Goal: Task Accomplishment & Management: Use online tool/utility

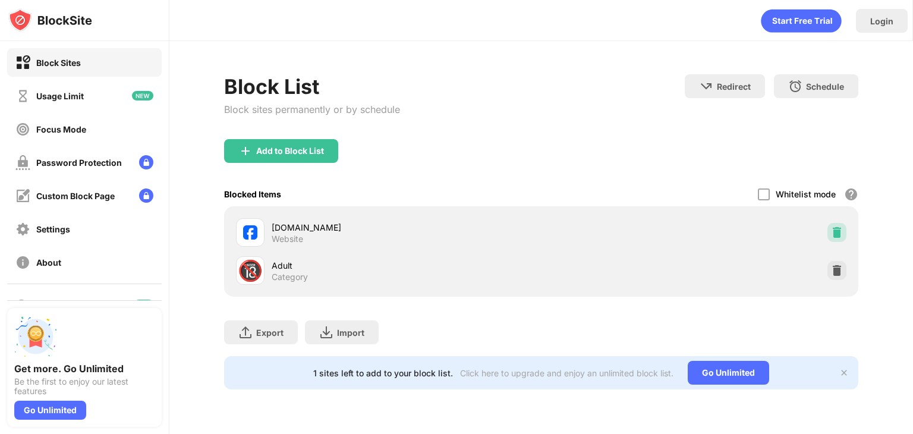
click at [836, 229] on img at bounding box center [837, 232] width 12 height 12
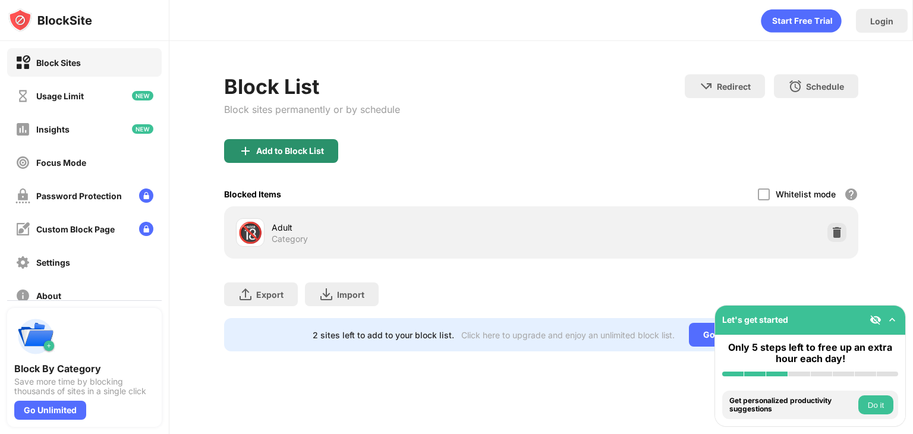
click at [313, 146] on div "Add to Block List" at bounding box center [290, 151] width 68 height 10
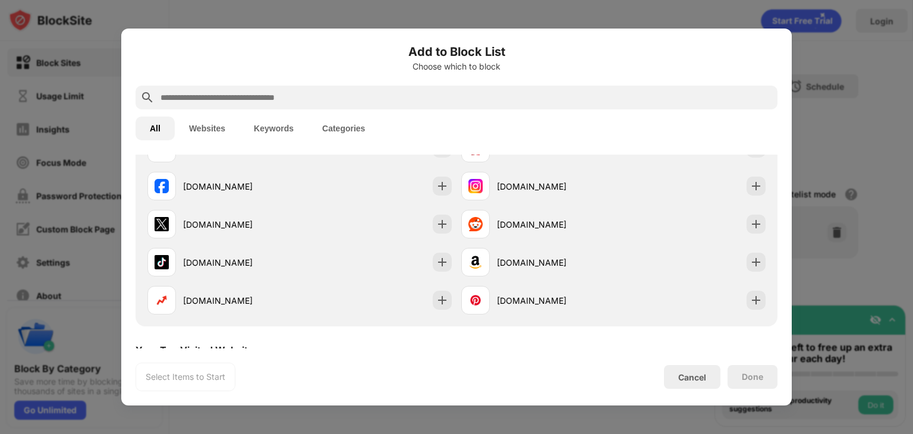
scroll to position [238, 0]
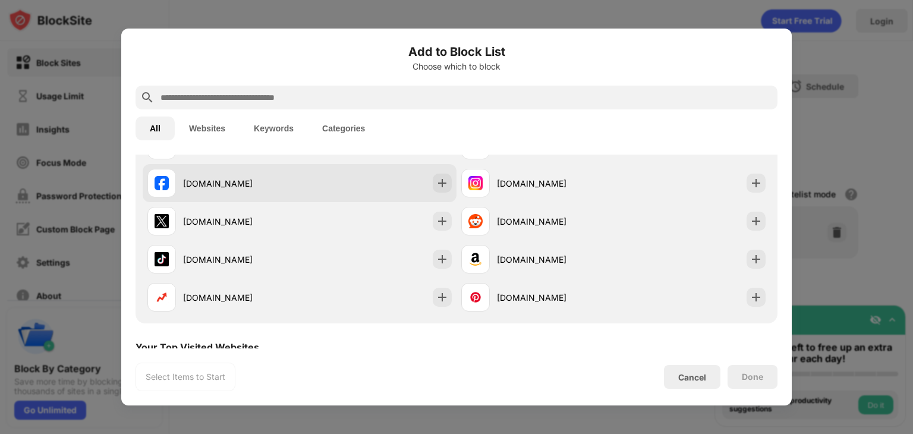
click at [239, 179] on div "[DOMAIN_NAME]" at bounding box center [241, 183] width 116 height 12
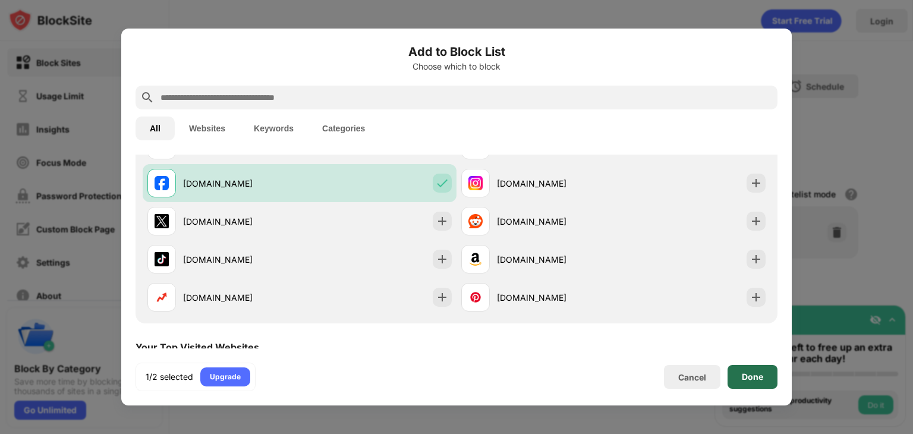
click at [766, 370] on div "Done" at bounding box center [752, 377] width 50 height 24
